Goal: Navigation & Orientation: Find specific page/section

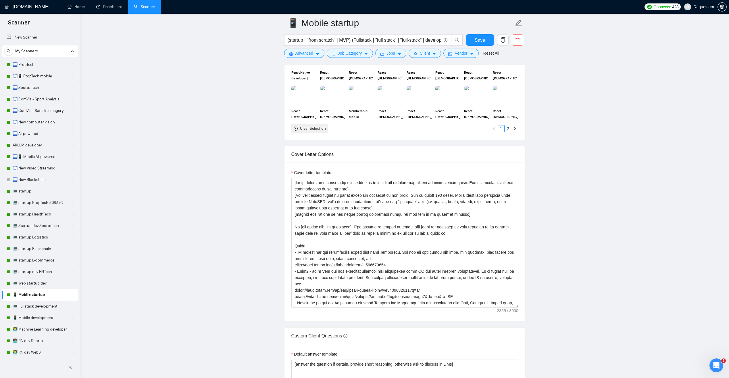
click at [168, 128] on main "📱 Mobile startup (startup | "from scratch" | MVP) (Fullstack | "full stack" | "…" at bounding box center [405, 316] width 631 height 1737
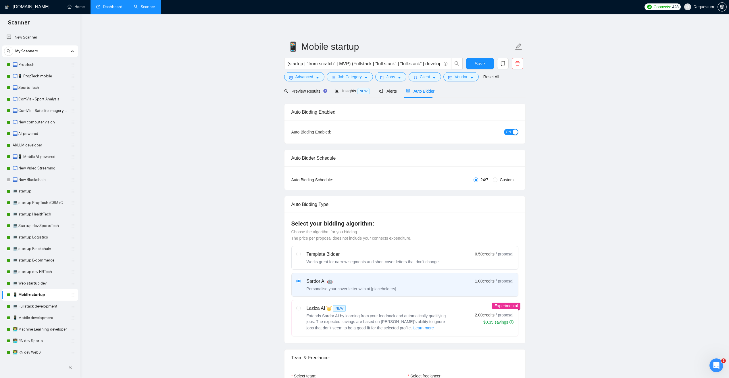
click at [108, 6] on link "Dashboard" at bounding box center [109, 6] width 26 height 5
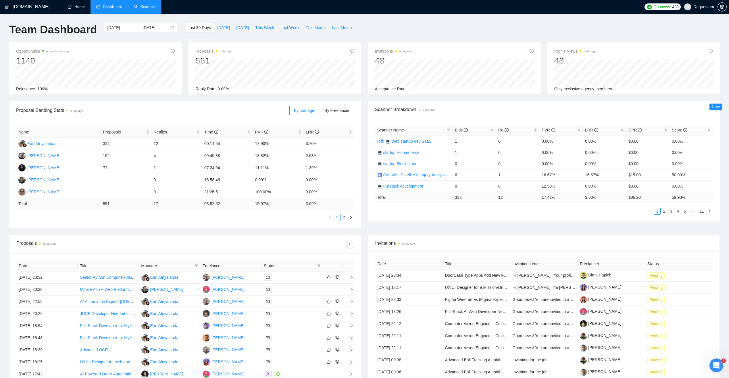
click at [153, 4] on link "Scanner" at bounding box center [144, 6] width 21 height 5
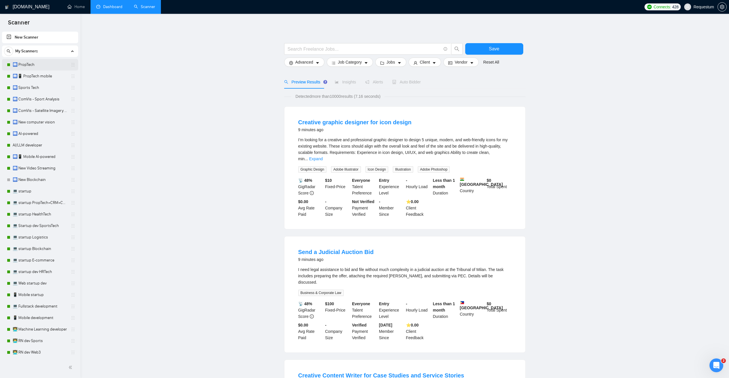
click at [37, 68] on link "🛄 PropTech" at bounding box center [40, 65] width 55 height 12
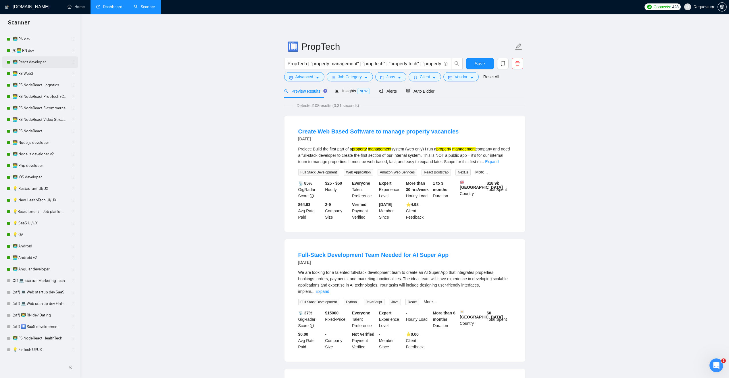
scroll to position [374, 0]
click at [44, 265] on link "👨‍💻 Angular developer" at bounding box center [40, 266] width 55 height 12
